Goal: Task Accomplishment & Management: Complete application form

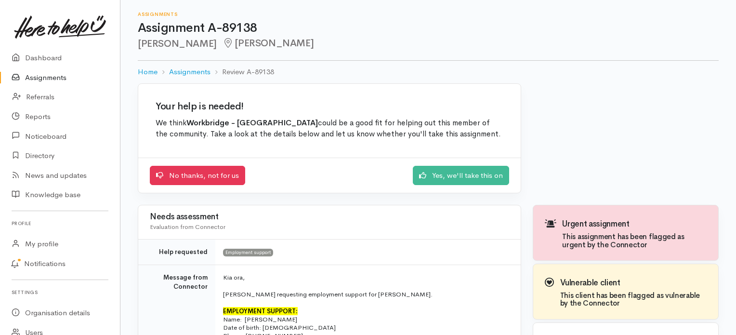
click at [48, 77] on link "Assignments" at bounding box center [60, 78] width 120 height 20
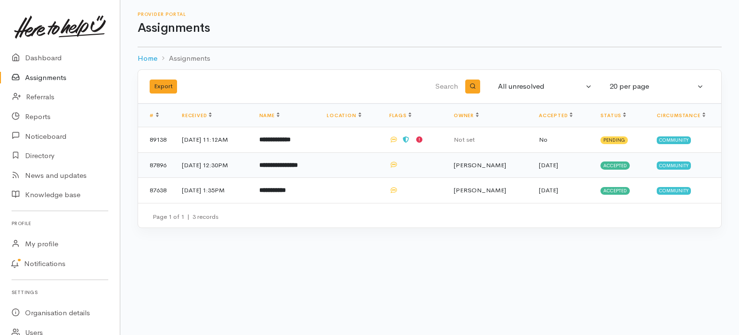
click at [252, 165] on td "21 Aug 2025, 12:30PM" at bounding box center [213, 165] width 78 height 26
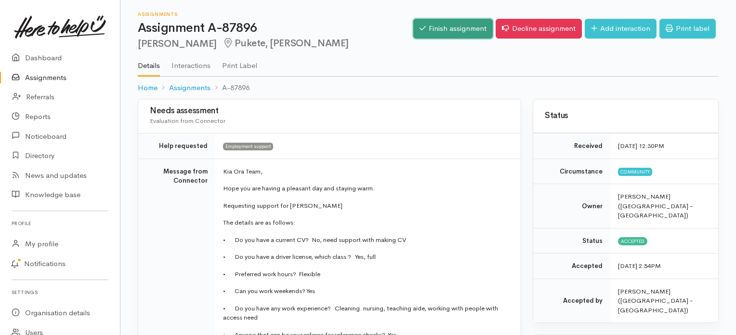
click at [458, 29] on link "Finish assignment" at bounding box center [452, 29] width 79 height 20
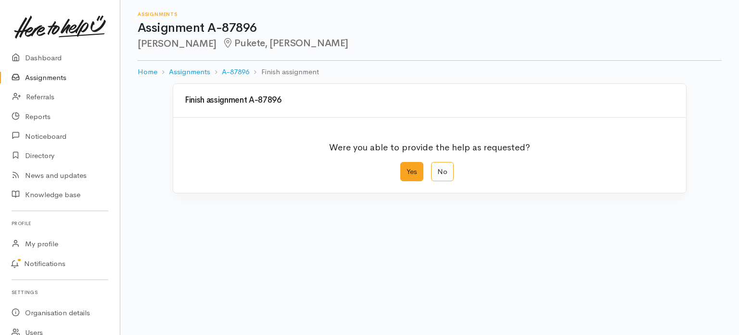
click at [421, 176] on label "Yes" at bounding box center [412, 172] width 23 height 20
click at [407, 168] on input "Yes" at bounding box center [404, 165] width 6 height 6
radio input "true"
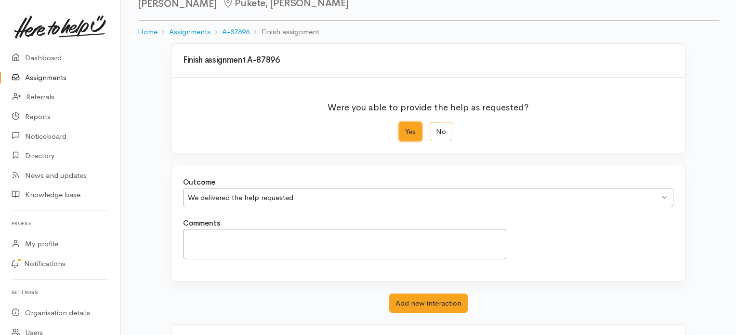
scroll to position [83, 0]
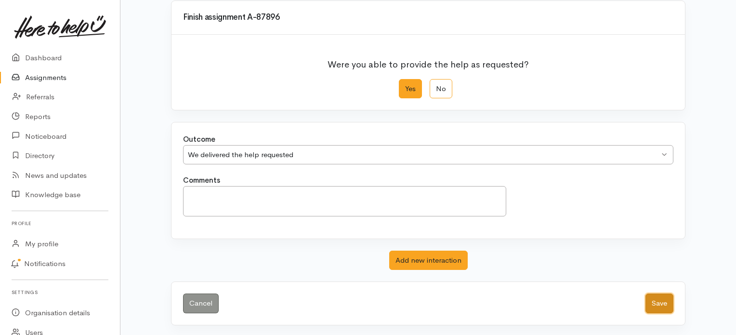
click at [663, 299] on button "Save" at bounding box center [659, 303] width 28 height 20
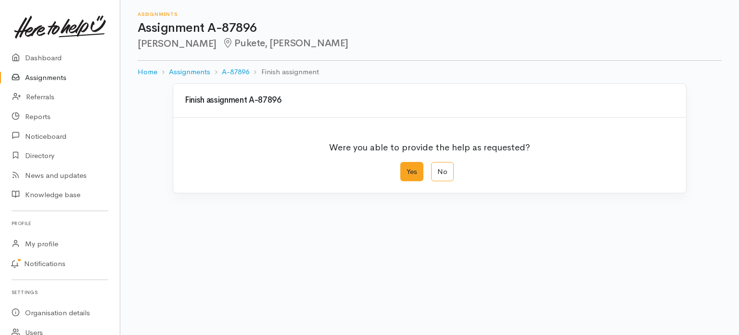
click at [412, 175] on label "Yes" at bounding box center [412, 172] width 23 height 20
click at [407, 168] on input "Yes" at bounding box center [404, 165] width 6 height 6
radio input "true"
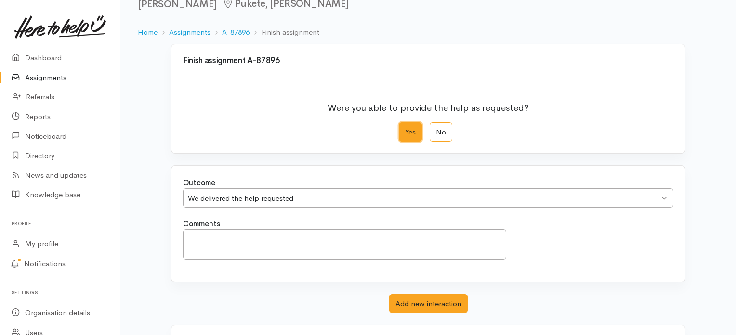
scroll to position [83, 0]
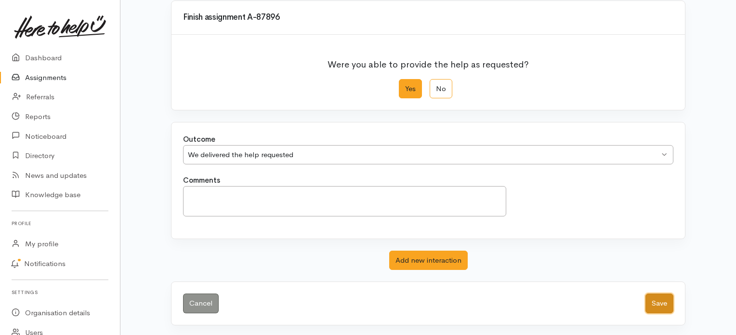
click at [660, 302] on button "Save" at bounding box center [659, 303] width 28 height 20
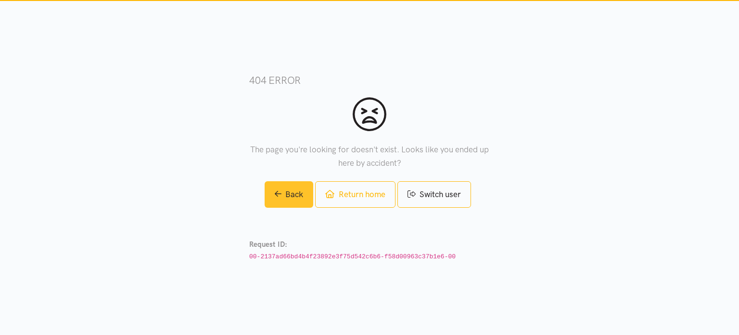
click at [295, 200] on link "Back" at bounding box center [289, 194] width 49 height 26
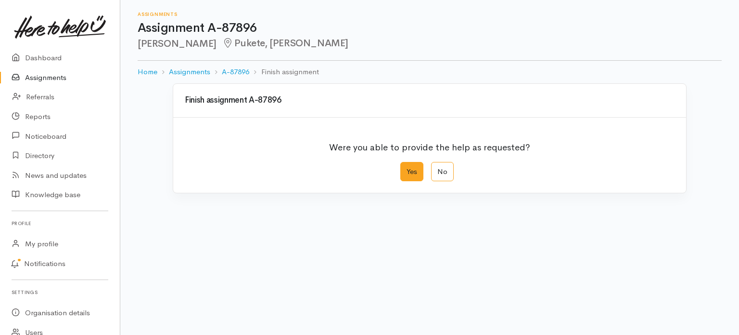
click at [413, 173] on label "Yes" at bounding box center [412, 172] width 23 height 20
click at [407, 168] on input "Yes" at bounding box center [404, 165] width 6 height 6
radio input "true"
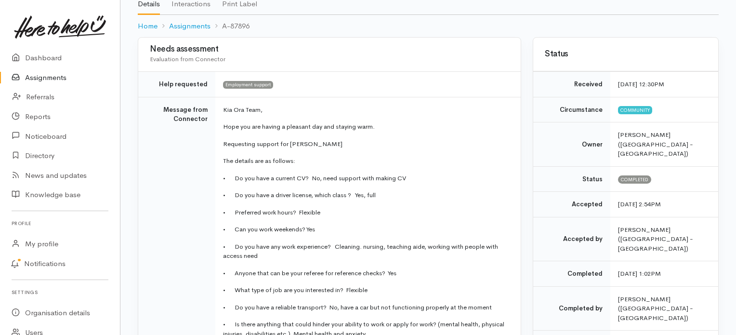
scroll to position [6, 0]
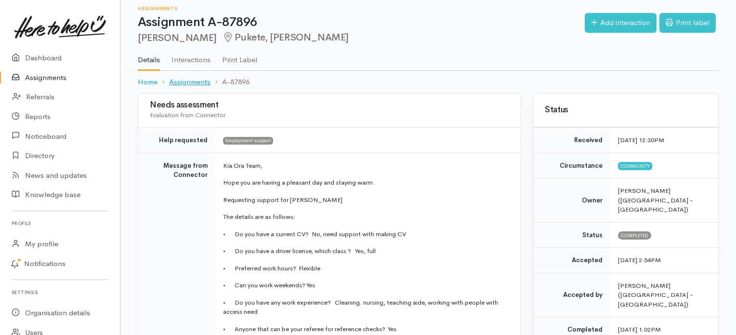
click at [192, 82] on link "Assignments" at bounding box center [189, 82] width 41 height 11
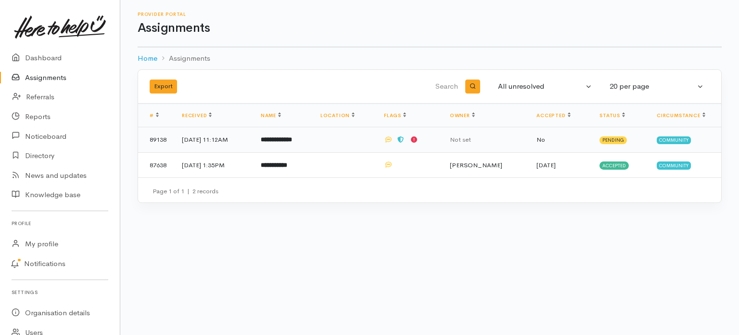
click at [221, 134] on td "[DATE] 11:12AM" at bounding box center [213, 140] width 79 height 26
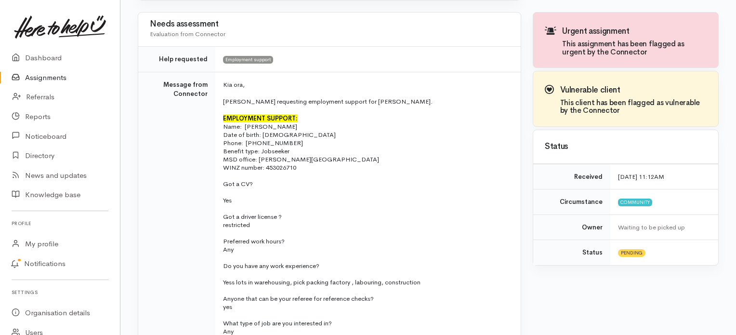
scroll to position [289, 0]
